Goal: Task Accomplishment & Management: Use online tool/utility

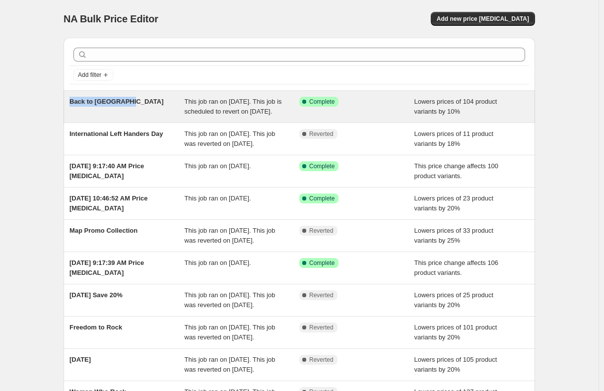
drag, startPoint x: 144, startPoint y: 105, endPoint x: 72, endPoint y: 103, distance: 72.0
click at [72, 103] on div "Back to [GEOGRAPHIC_DATA]" at bounding box center [126, 107] width 115 height 20
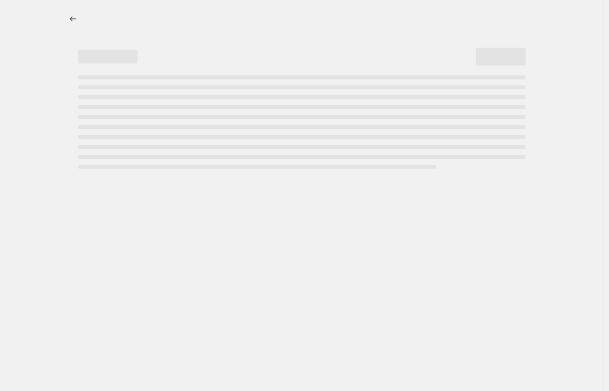
select select "percentage"
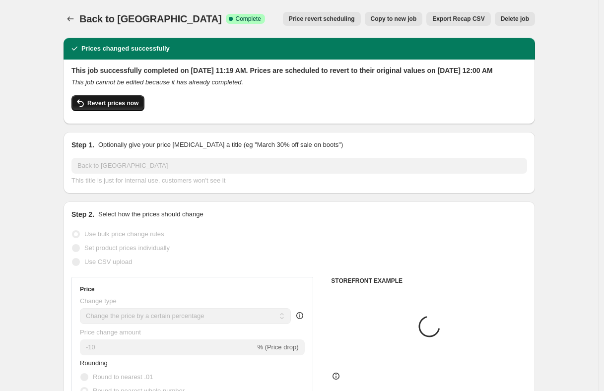
select select "collection"
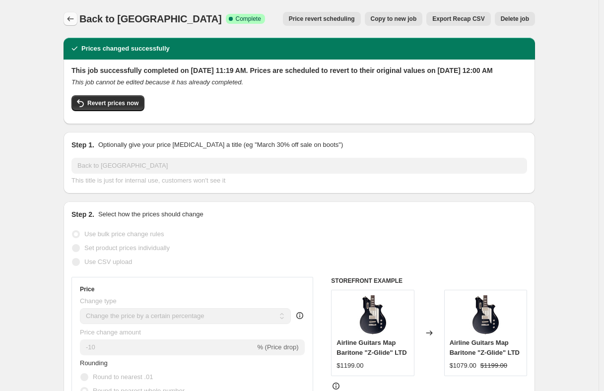
click at [70, 18] on icon "Price change jobs" at bounding box center [71, 19] width 10 height 10
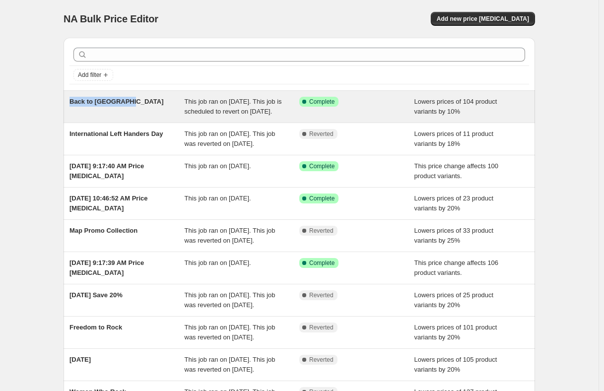
drag, startPoint x: 134, startPoint y: 100, endPoint x: 72, endPoint y: 97, distance: 61.1
click at [72, 97] on div "Back to Old School" at bounding box center [126, 107] width 115 height 20
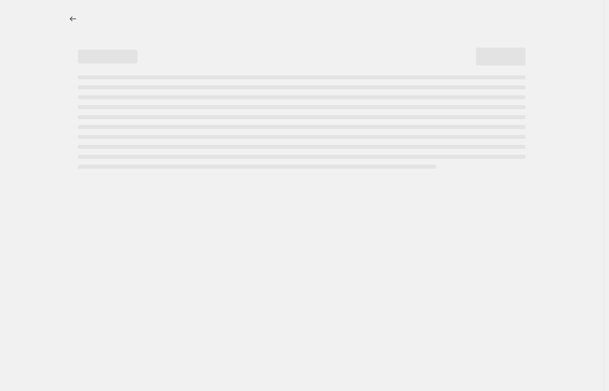
select select "percentage"
select select "collection"
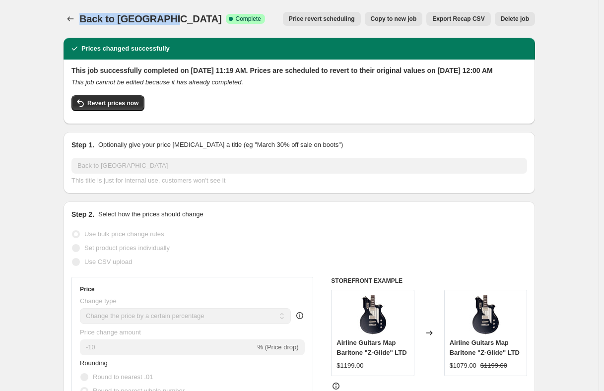
drag, startPoint x: 172, startPoint y: 19, endPoint x: 83, endPoint y: 19, distance: 88.9
click at [83, 19] on div "Back to Old School Success Complete Complete" at bounding box center [172, 19] width 186 height 14
copy span "Back to Old School"
click at [74, 20] on icon "Price change jobs" at bounding box center [71, 19] width 10 height 10
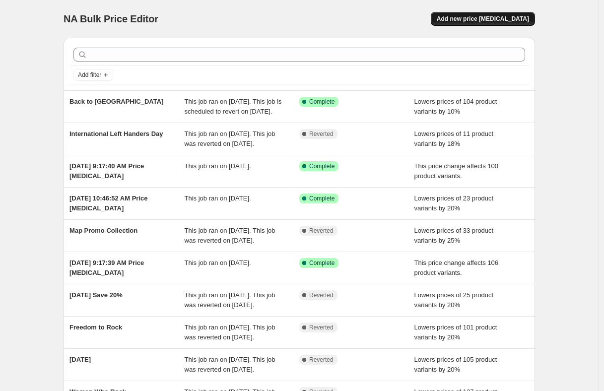
click at [497, 17] on span "Add new price [MEDICAL_DATA]" at bounding box center [483, 19] width 92 height 8
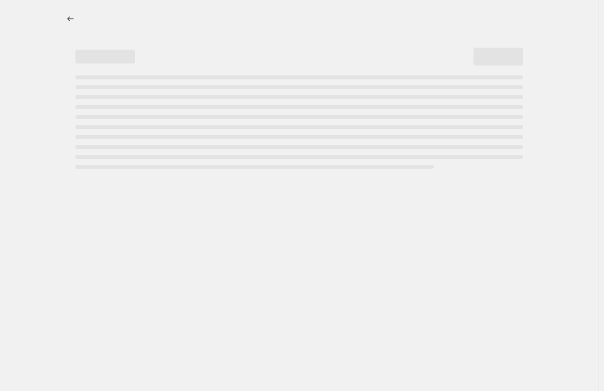
select select "percentage"
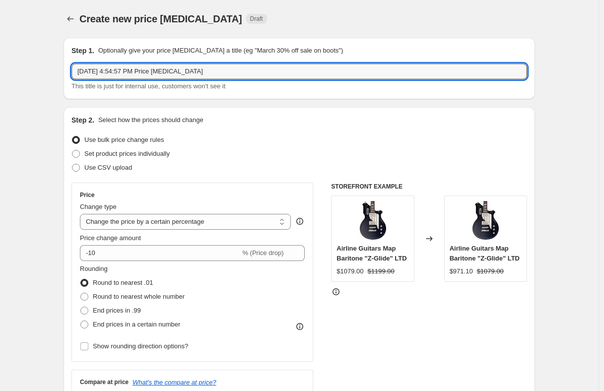
drag, startPoint x: 245, startPoint y: 73, endPoint x: -54, endPoint y: 53, distance: 299.5
click at [0, 53] on html "Home Settings Plans Skip to content Create new price change job. This page is r…" at bounding box center [302, 195] width 604 height 391
paste input "Back to Old School"
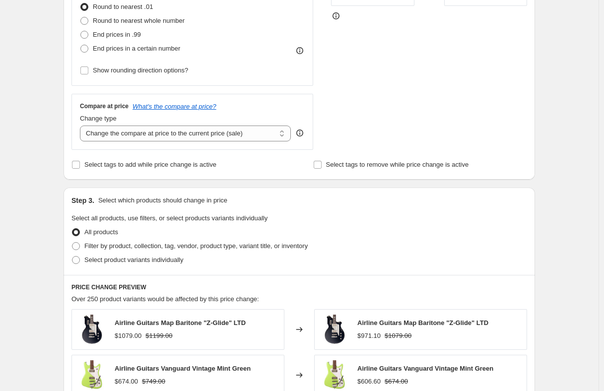
scroll to position [273, 0]
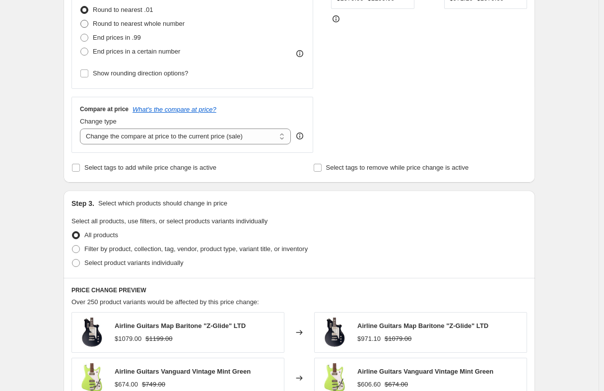
type input "Back to Old School II"
click at [88, 24] on span at bounding box center [84, 24] width 8 height 8
click at [81, 20] on input "Round to nearest whole number" at bounding box center [80, 20] width 0 height 0
radio input "true"
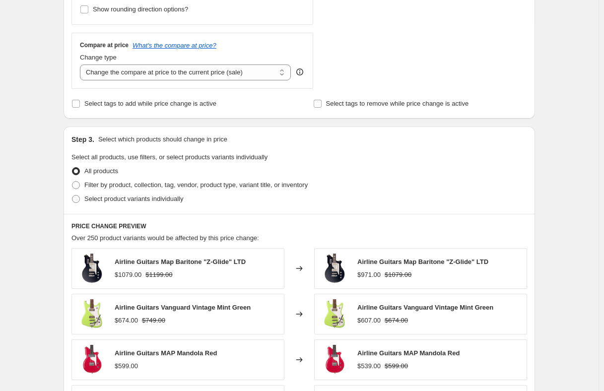
scroll to position [407, 0]
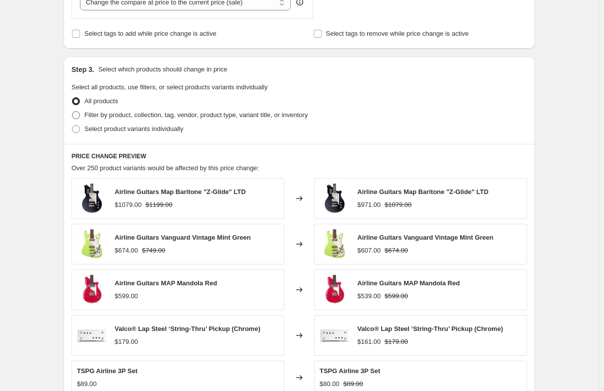
drag, startPoint x: 83, startPoint y: 114, endPoint x: 157, endPoint y: 132, distance: 76.7
click at [83, 114] on label "Filter by product, collection, tag, vendor, product type, variant title, or inv…" at bounding box center [189, 115] width 236 height 14
click at [72, 112] on input "Filter by product, collection, tag, vendor, product type, variant title, or inv…" at bounding box center [72, 111] width 0 height 0
radio input "true"
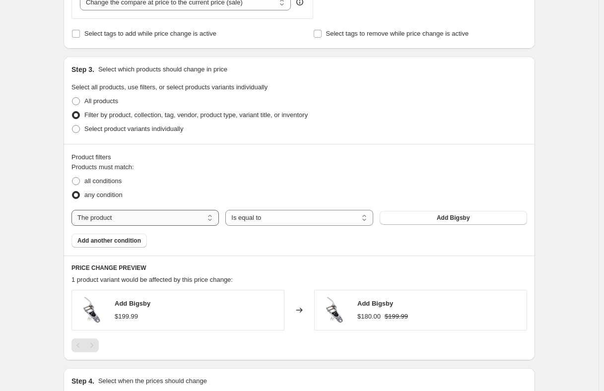
click at [154, 215] on select "The product The product's collection The product's tag The product's vendor The…" at bounding box center [144, 218] width 147 height 16
select select "collection"
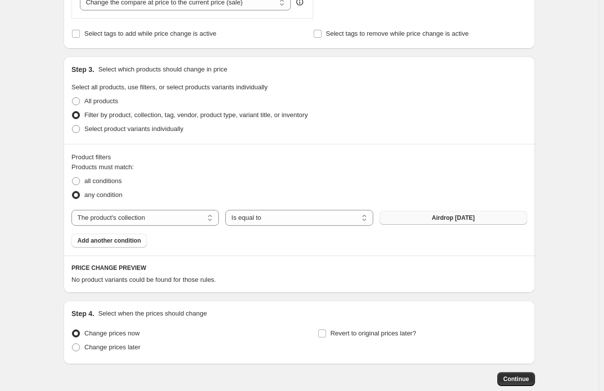
click at [405, 218] on button "Airdrop Aug 18 2025" at bounding box center [453, 218] width 147 height 14
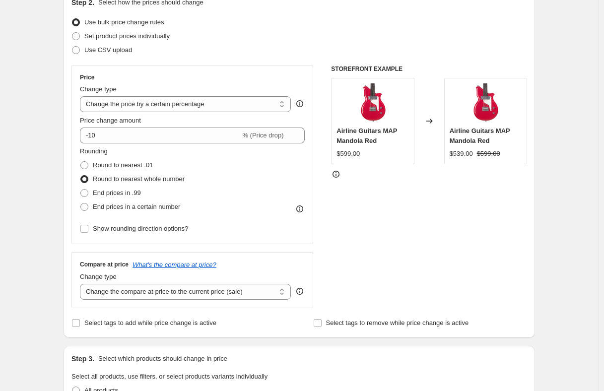
scroll to position [140, 0]
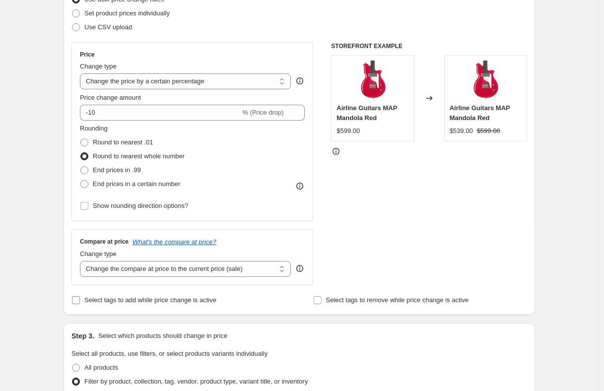
click at [79, 300] on input "Select tags to add while price change is active" at bounding box center [76, 300] width 8 height 8
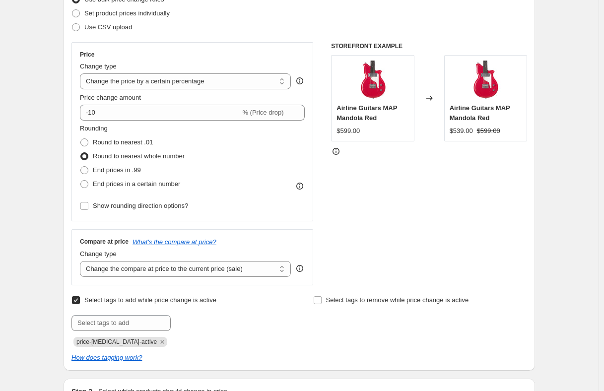
click at [79, 300] on input "Select tags to add while price change is active" at bounding box center [76, 300] width 8 height 8
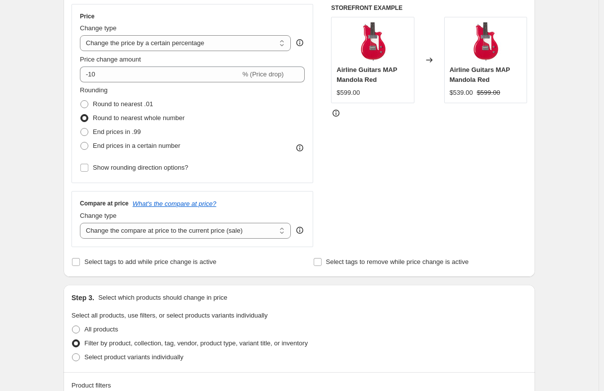
scroll to position [192, 0]
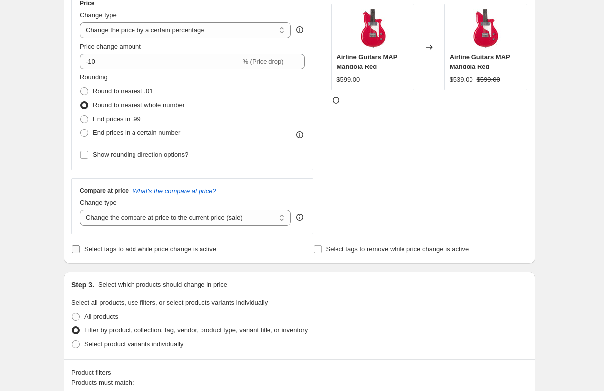
click at [76, 247] on input "Select tags to add while price change is active" at bounding box center [76, 249] width 8 height 8
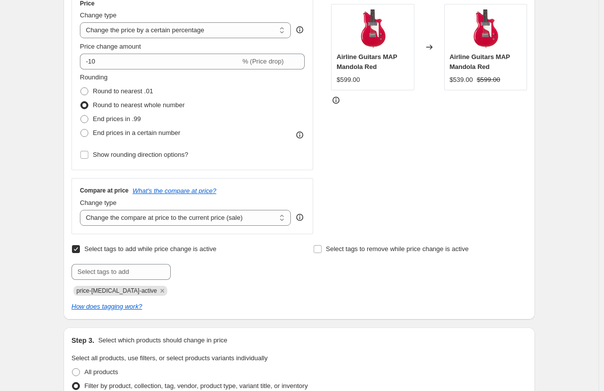
click at [77, 246] on input "Select tags to add while price change is active" at bounding box center [76, 249] width 8 height 8
checkbox input "false"
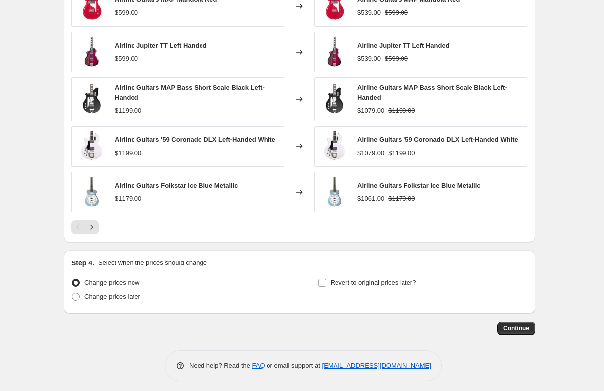
scroll to position [718, 0]
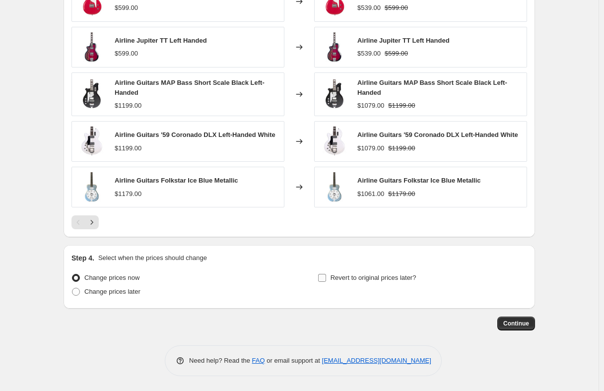
click at [326, 278] on input "Revert to original prices later?" at bounding box center [322, 278] width 8 height 8
checkbox input "true"
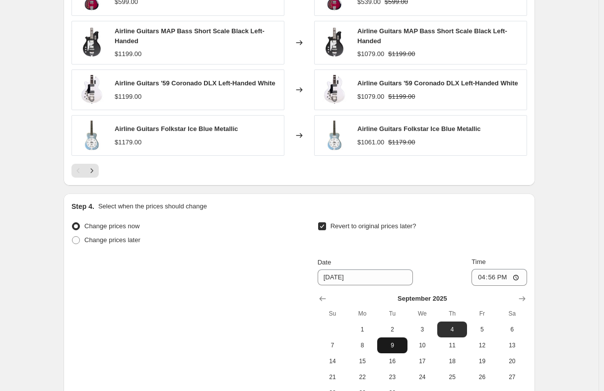
scroll to position [770, 0]
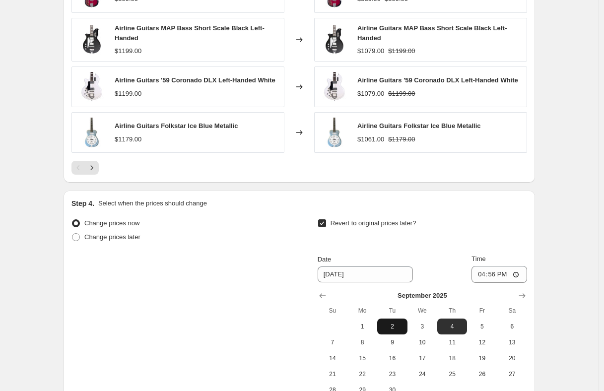
click at [391, 331] on span "2" at bounding box center [392, 327] width 22 height 8
type input "9/2/2025"
click at [493, 278] on input "16:56" at bounding box center [500, 274] width 56 height 17
click at [519, 275] on input "16:56" at bounding box center [500, 274] width 56 height 17
click at [484, 276] on input "13:56" at bounding box center [500, 274] width 56 height 17
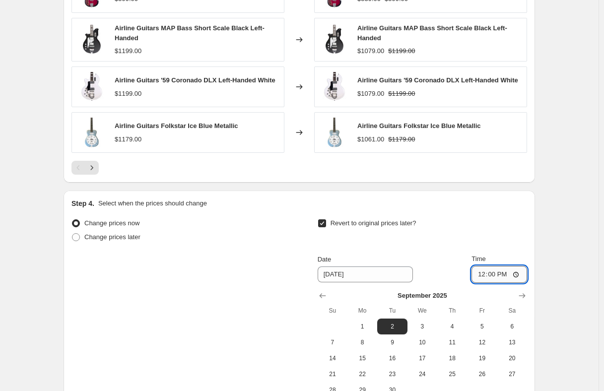
click at [501, 276] on input "12:00" at bounding box center [500, 274] width 56 height 17
type input "00:00"
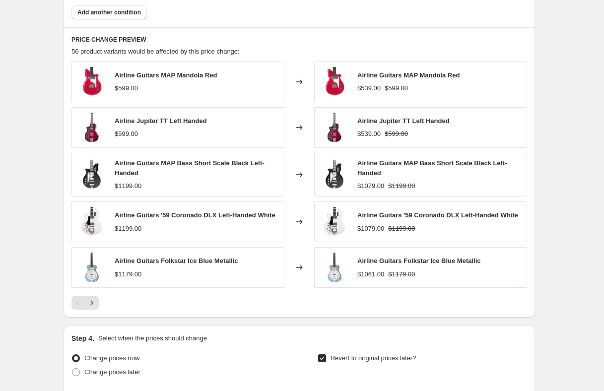
scroll to position [718, 0]
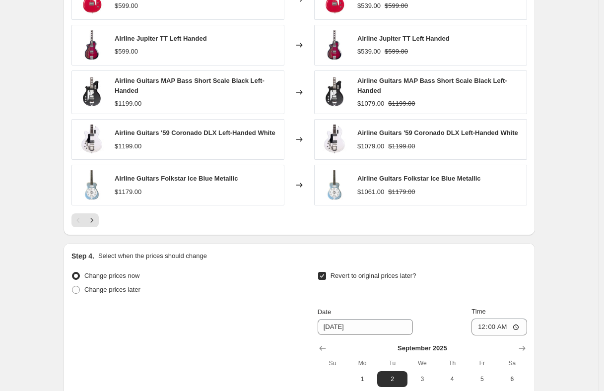
click at [324, 278] on input "Revert to original prices later?" at bounding box center [322, 276] width 8 height 8
checkbox input "false"
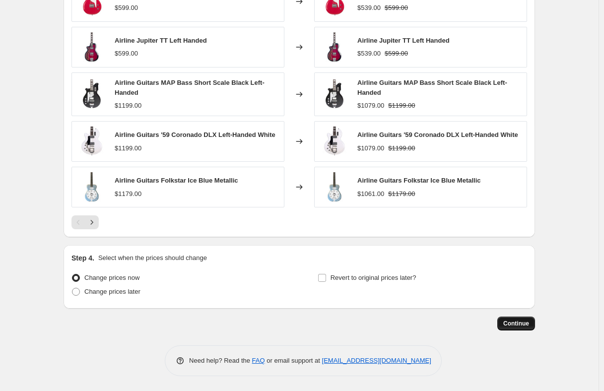
click at [522, 326] on span "Continue" at bounding box center [516, 324] width 26 height 8
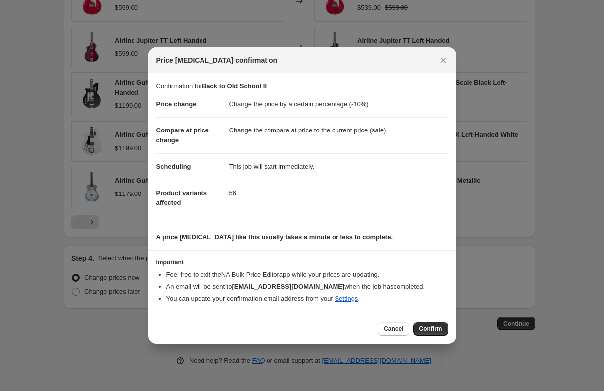
click at [429, 331] on span "Confirm" at bounding box center [430, 329] width 23 height 8
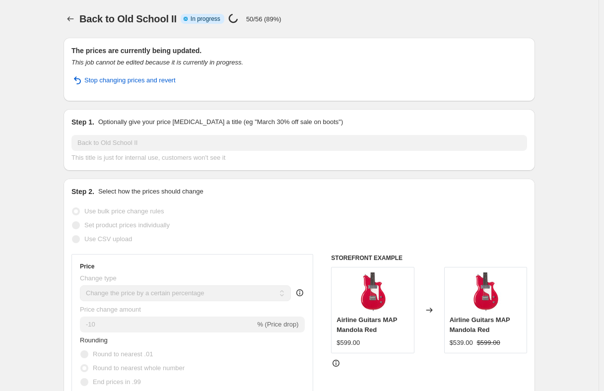
select select "percentage"
select select "collection"
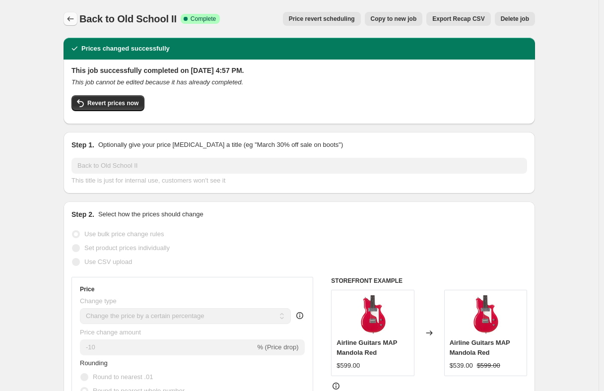
click at [75, 17] on icon "Price change jobs" at bounding box center [71, 19] width 10 height 10
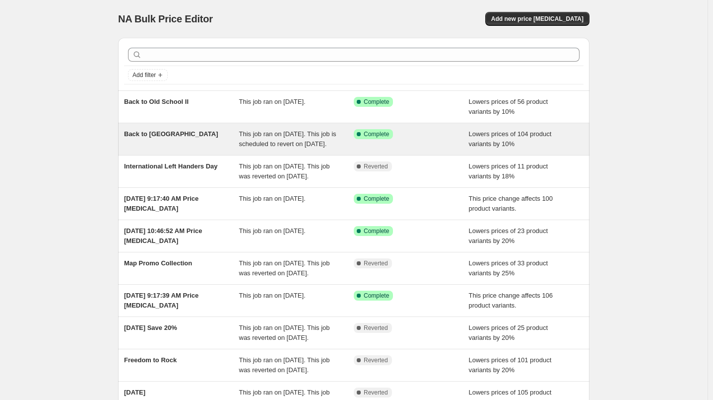
click at [521, 145] on div "Lowers prices of 104 product variants by 10%" at bounding box center [526, 139] width 115 height 20
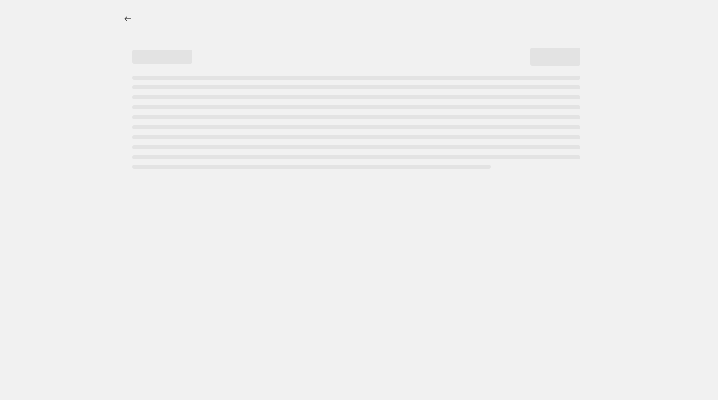
select select "percentage"
select select "collection"
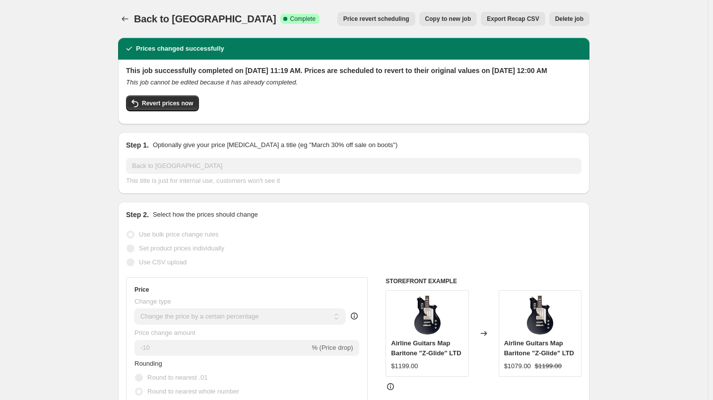
click at [571, 20] on span "Delete job" at bounding box center [569, 19] width 28 height 8
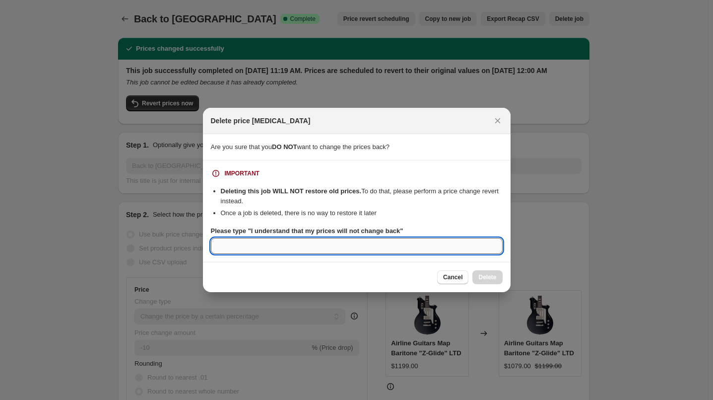
click at [318, 250] on input "Please type "I understand that my prices will not change back"" at bounding box center [357, 246] width 292 height 16
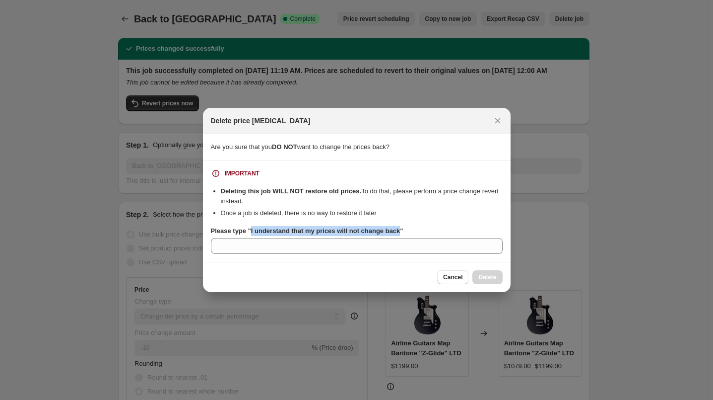
drag, startPoint x: 403, startPoint y: 229, endPoint x: 253, endPoint y: 230, distance: 150.4
click at [252, 230] on b "Please type "I understand that my prices will not change back"" at bounding box center [307, 230] width 193 height 7
copy b "I understand that my prices will not change back"
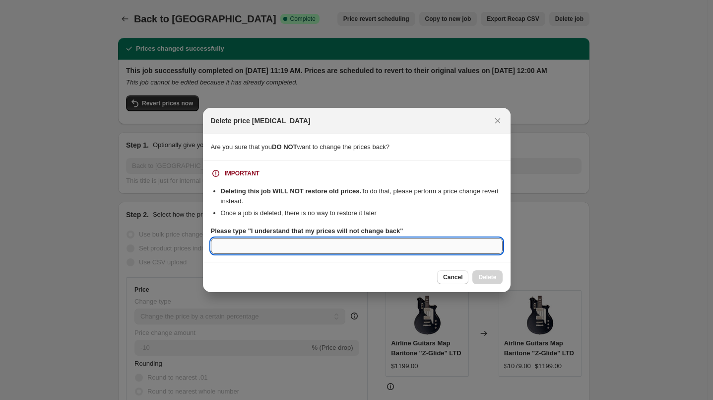
click at [251, 241] on input "Please type "I understand that my prices will not change back"" at bounding box center [357, 246] width 292 height 16
paste input "I understand that my prices will not change back"
type input "I understand that my prices will not change back"
click at [486, 272] on button "Delete" at bounding box center [488, 277] width 30 height 14
